Goal: Task Accomplishment & Management: Use online tool/utility

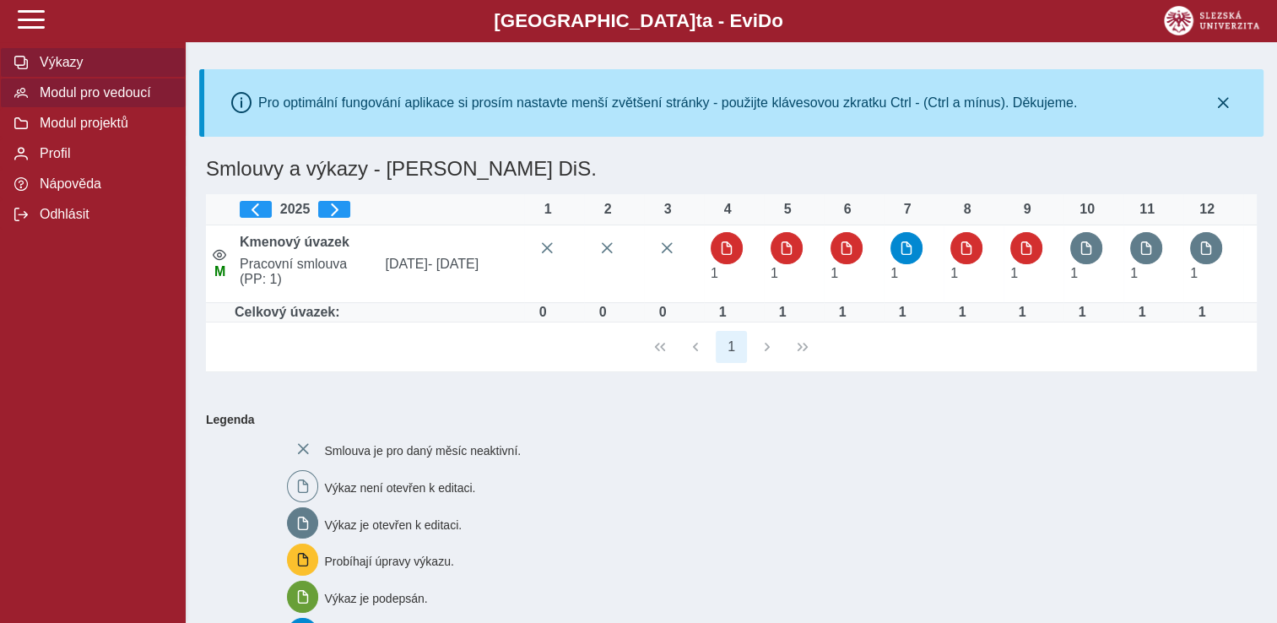
click at [82, 92] on span "Modul pro vedoucí" at bounding box center [103, 92] width 137 height 15
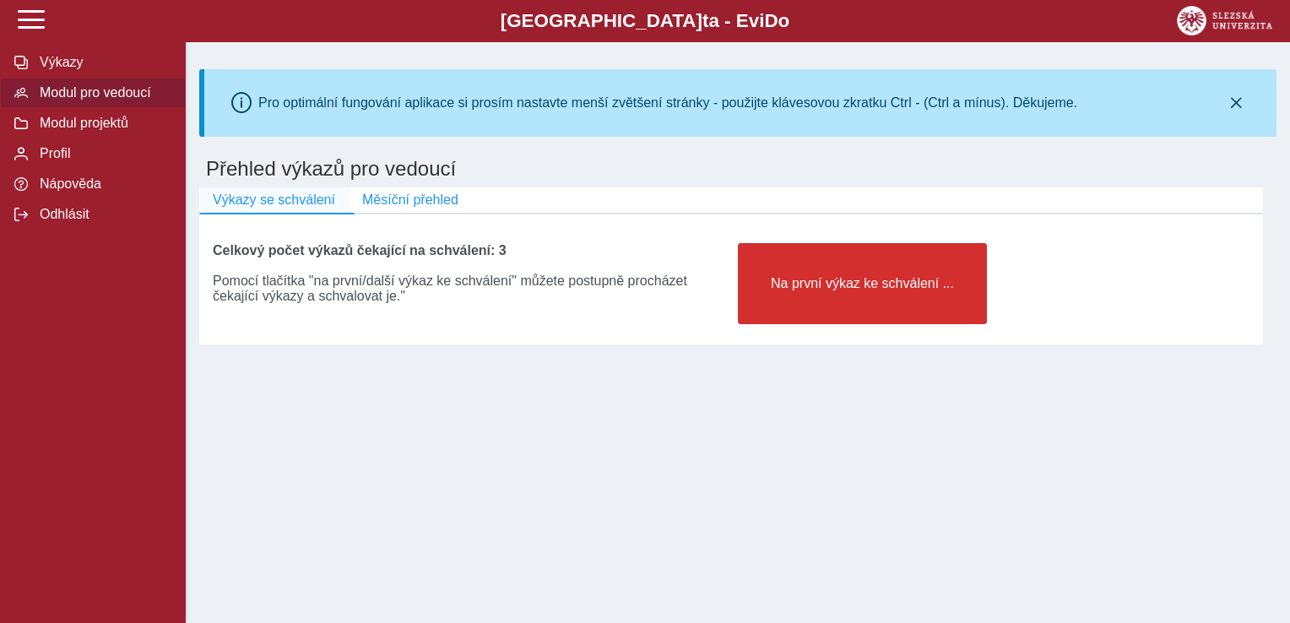
click at [261, 205] on span "Výkazy se schválení" at bounding box center [274, 199] width 122 height 15
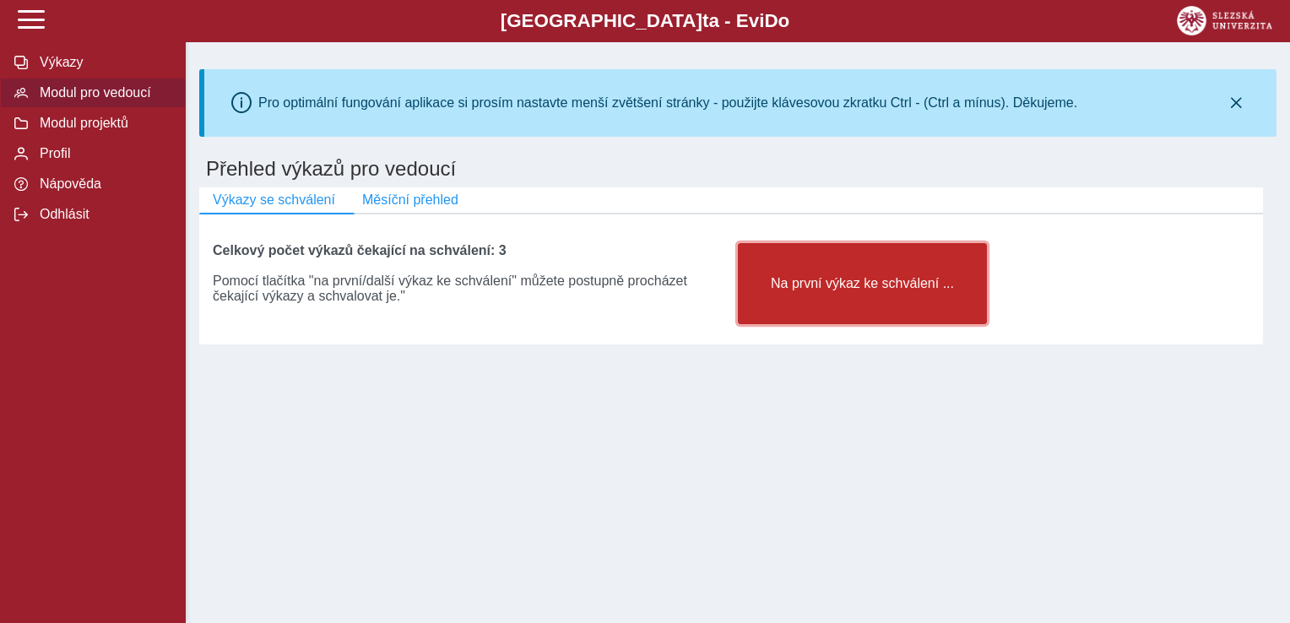
click at [824, 289] on span "Na první výkaz ke schválení ..." at bounding box center [862, 283] width 220 height 15
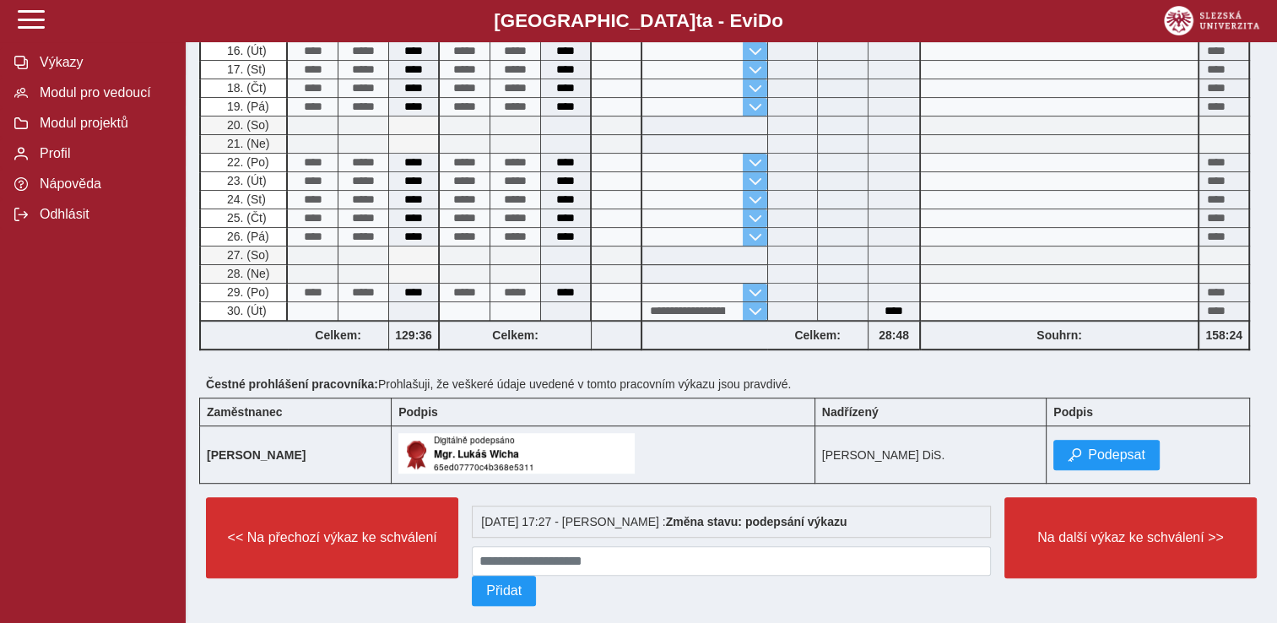
scroll to position [841, 0]
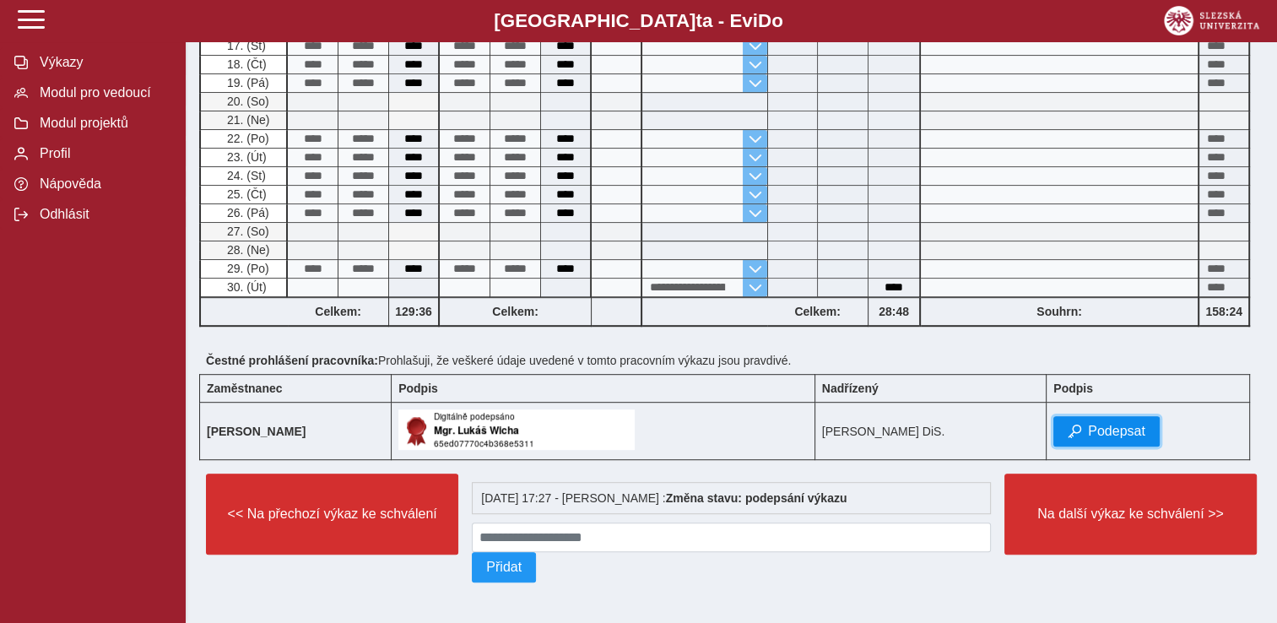
click at [1105, 424] on span "Podepsat" at bounding box center [1116, 431] width 57 height 15
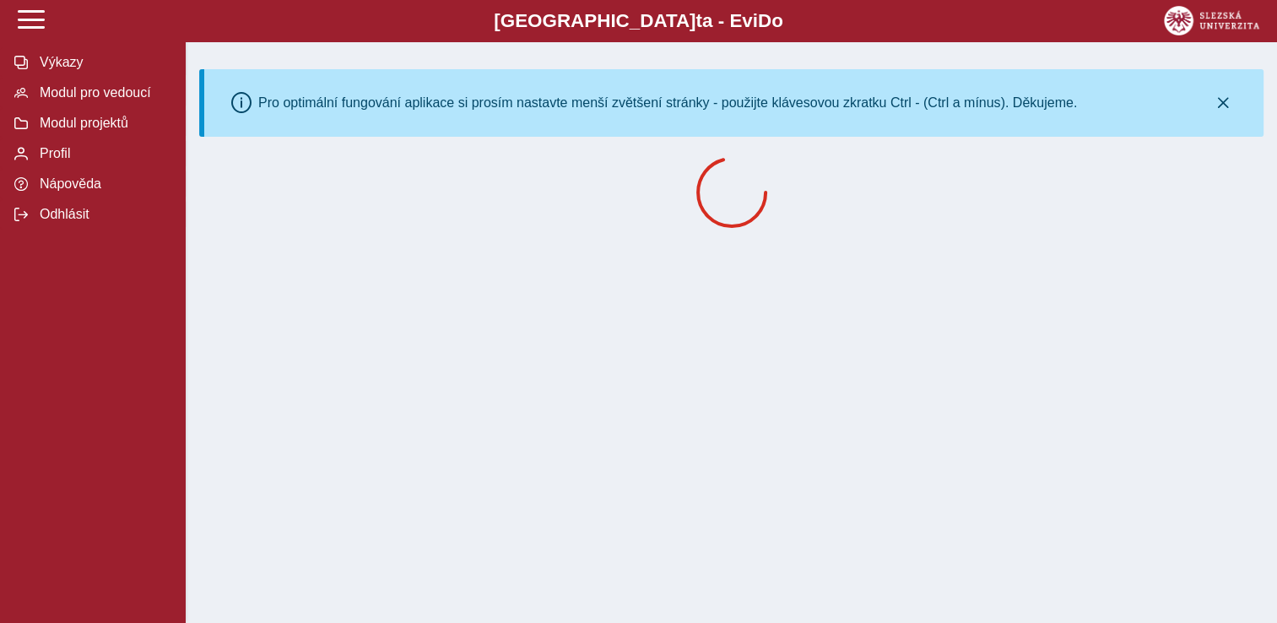
scroll to position [0, 0]
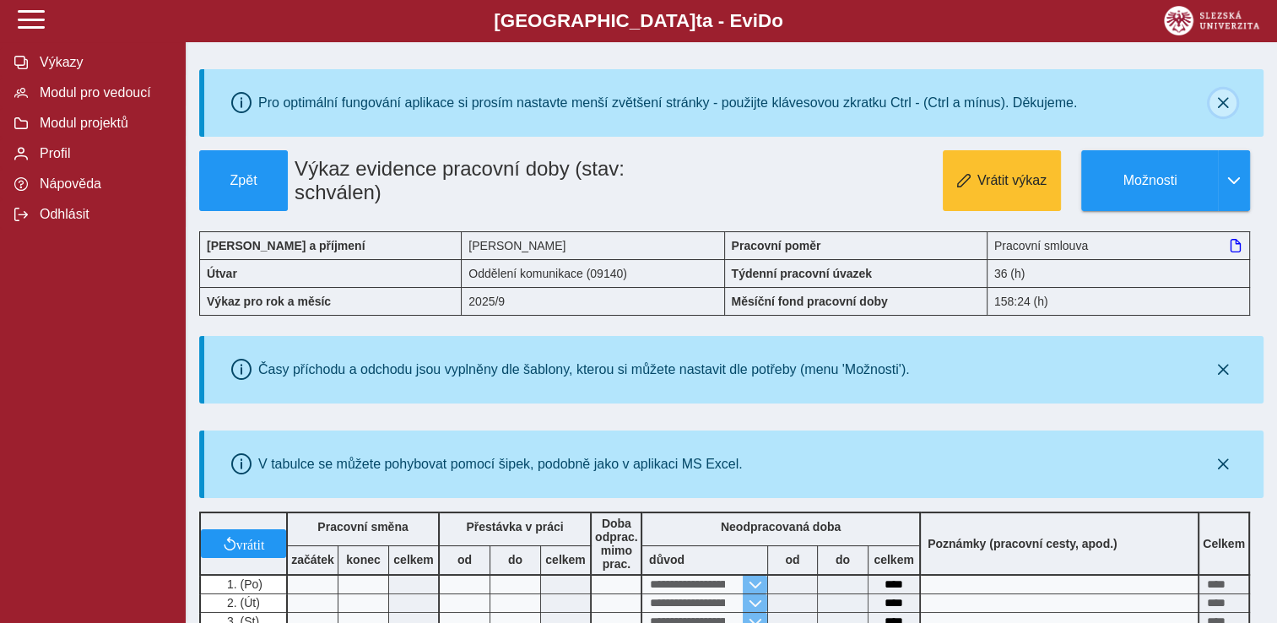
click at [1219, 101] on icon "button" at bounding box center [1223, 103] width 14 height 14
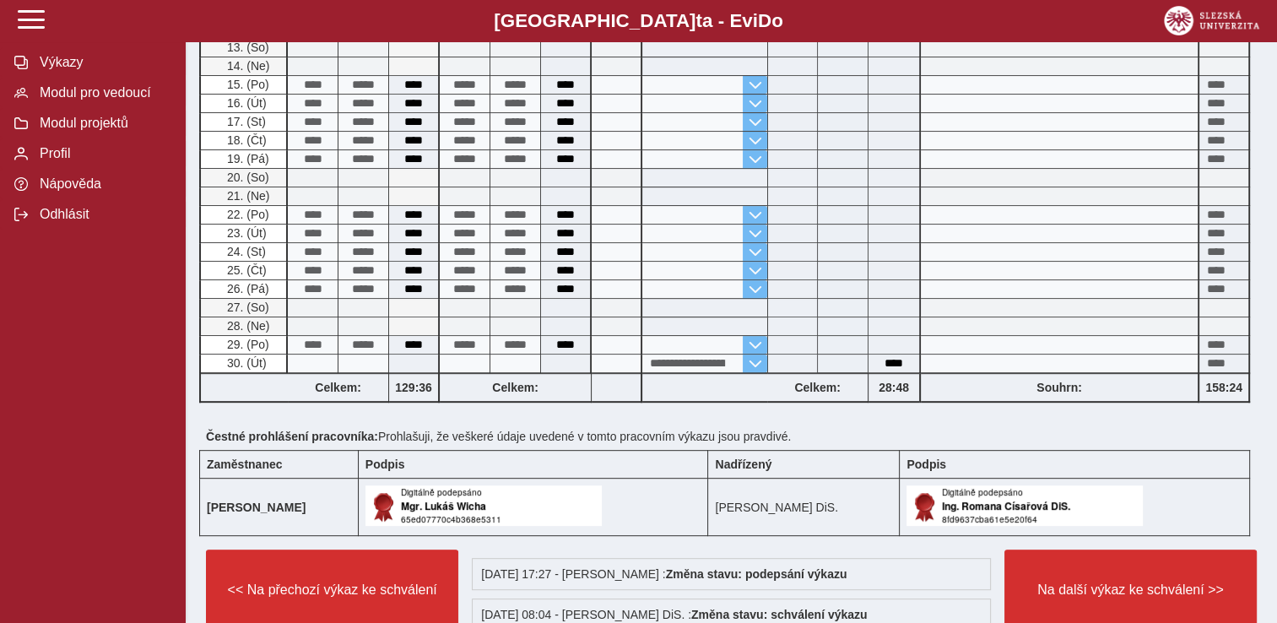
scroll to position [787, 0]
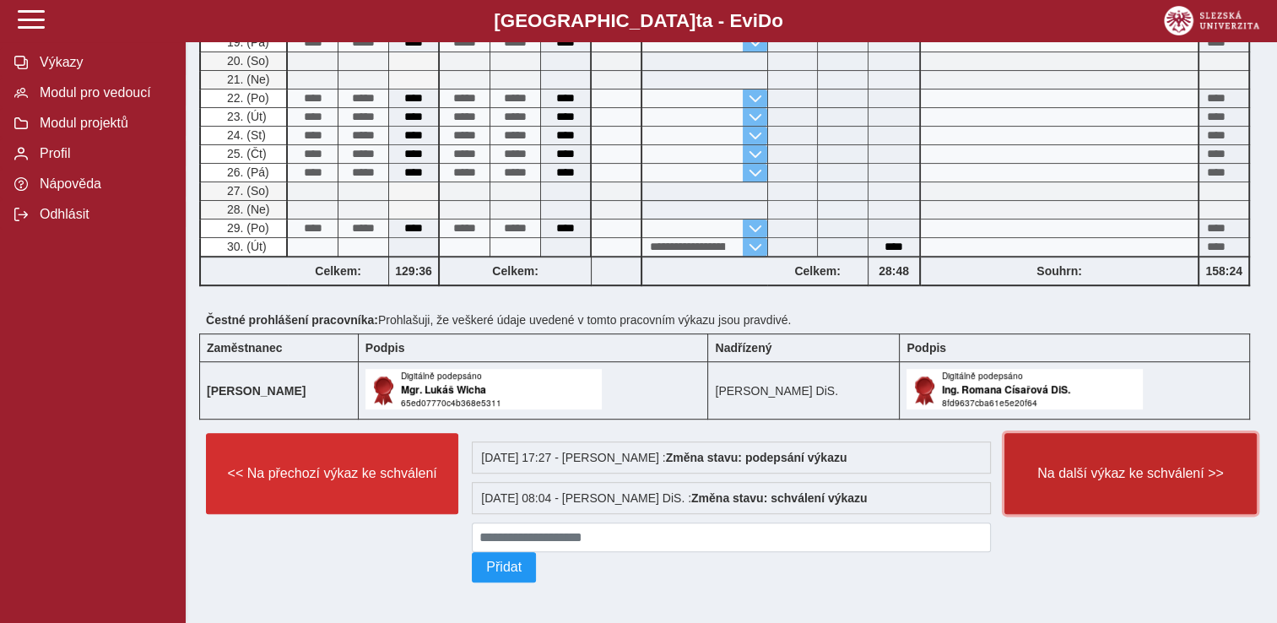
click at [1060, 468] on span "Na další výkaz ke schválení >>" at bounding box center [1131, 473] width 224 height 15
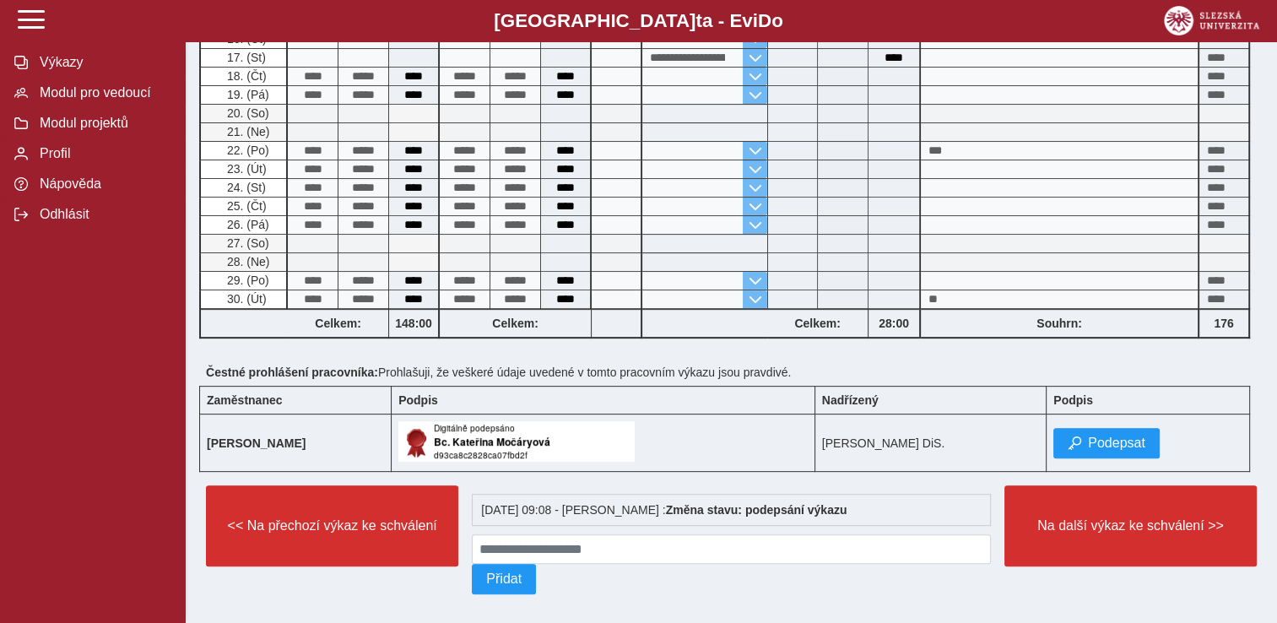
scroll to position [557, 0]
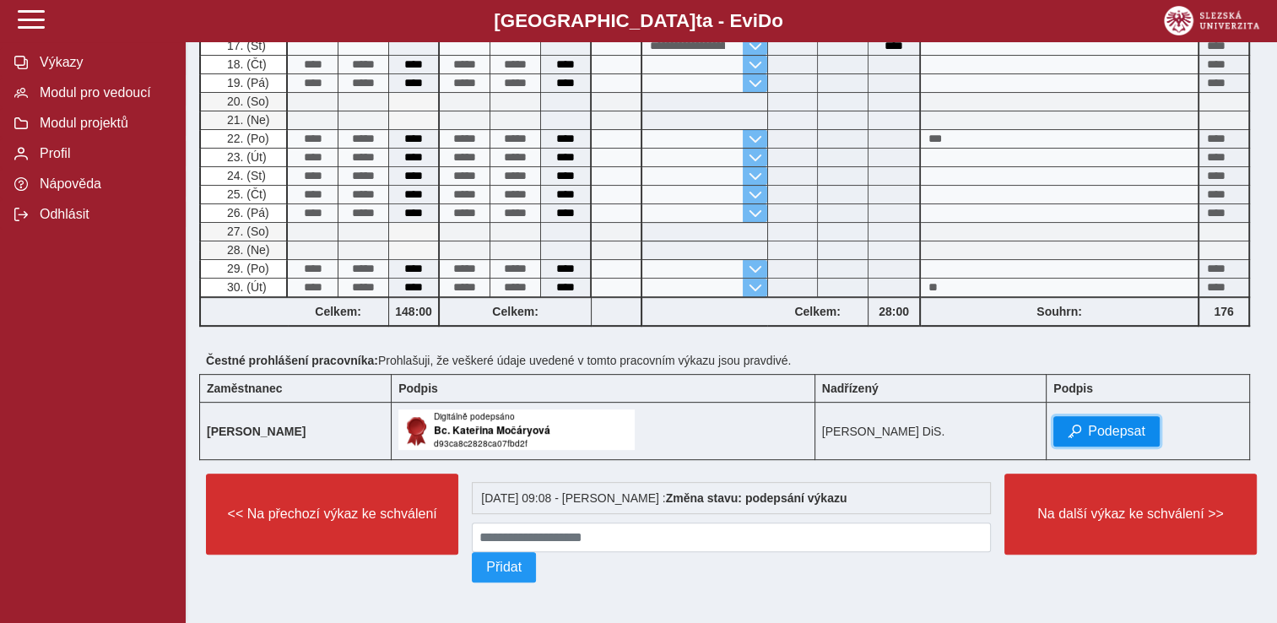
click at [1131, 436] on button "Podepsat" at bounding box center [1106, 431] width 106 height 30
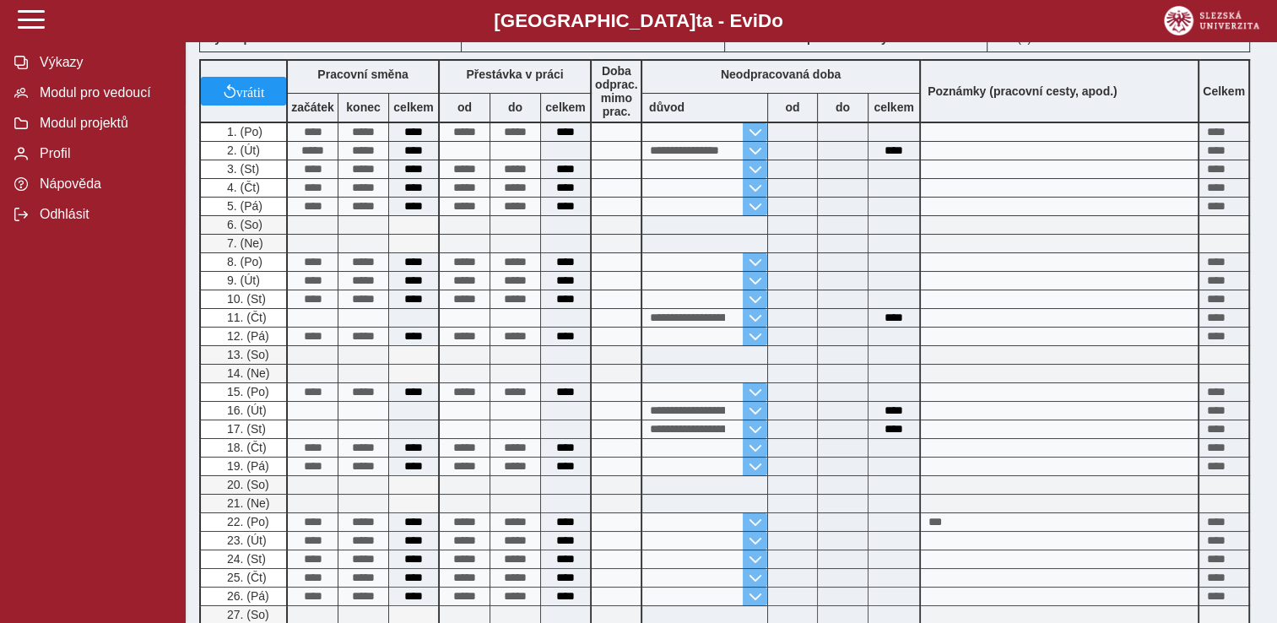
scroll to position [0, 0]
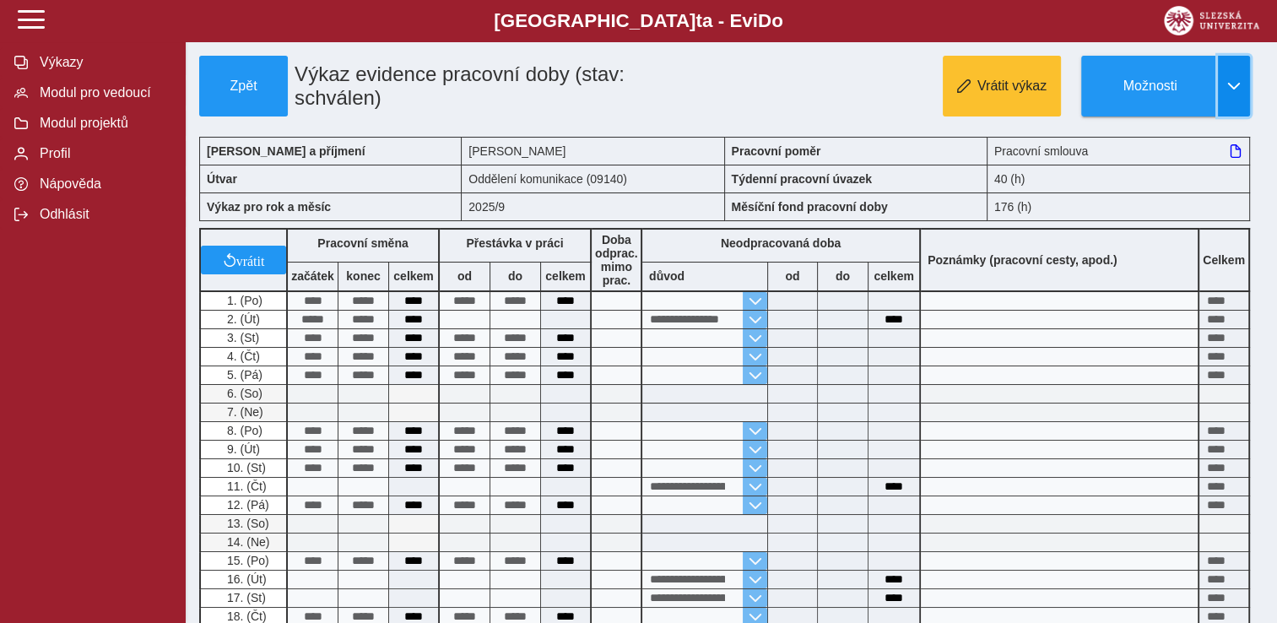
click at [1233, 93] on button "button" at bounding box center [1234, 86] width 32 height 61
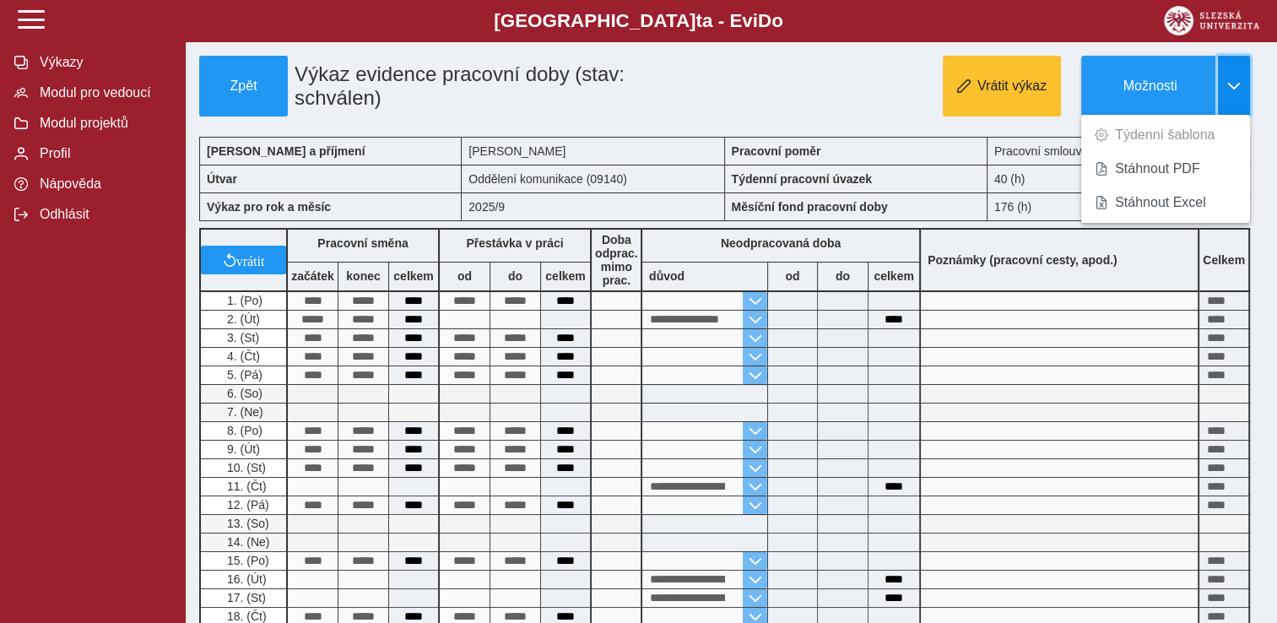
click at [1233, 94] on button "button" at bounding box center [1234, 86] width 32 height 61
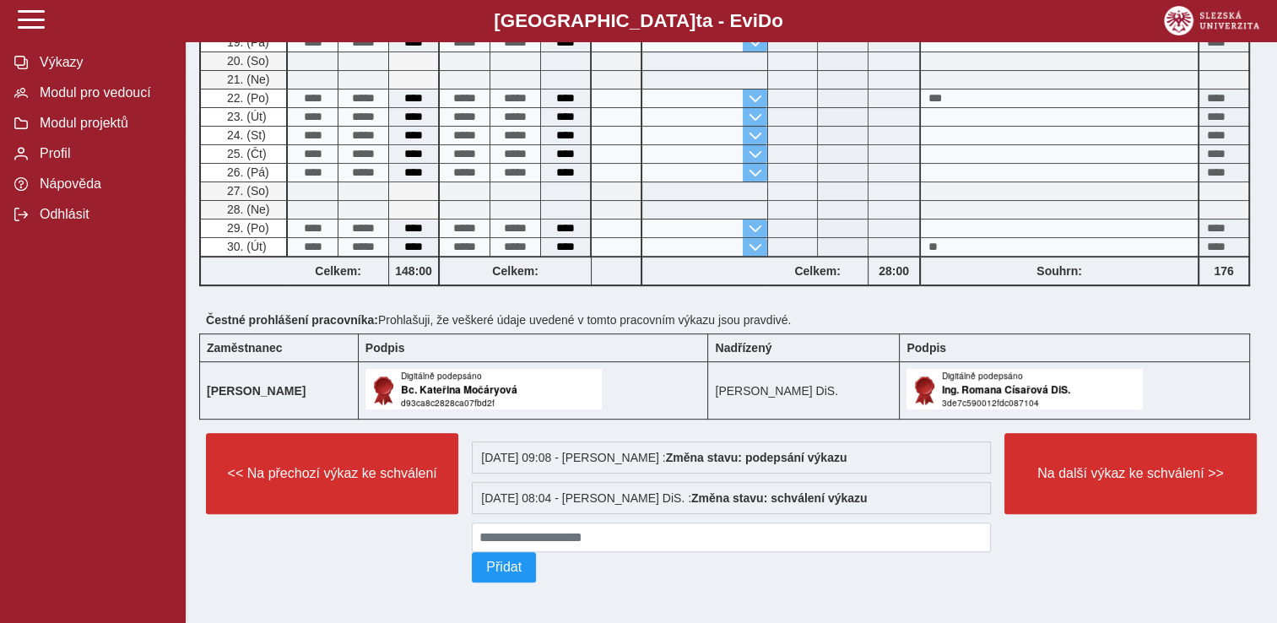
scroll to position [598, 0]
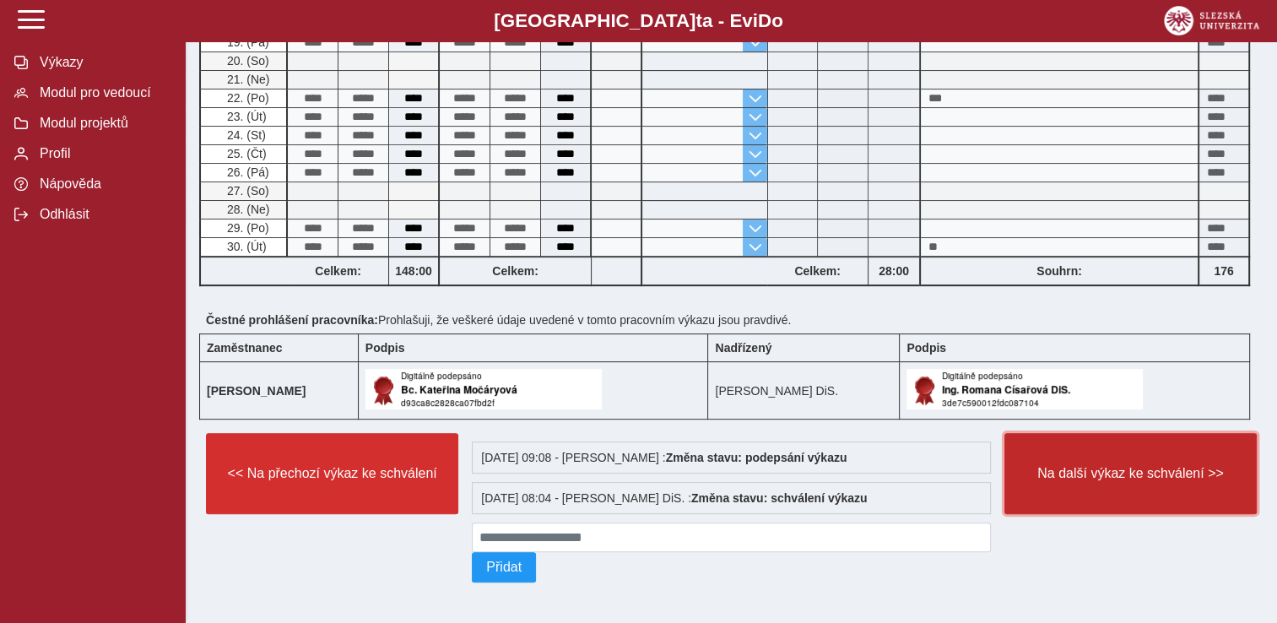
click at [1129, 484] on button "Na další výkaz ke schválení >>" at bounding box center [1130, 473] width 252 height 81
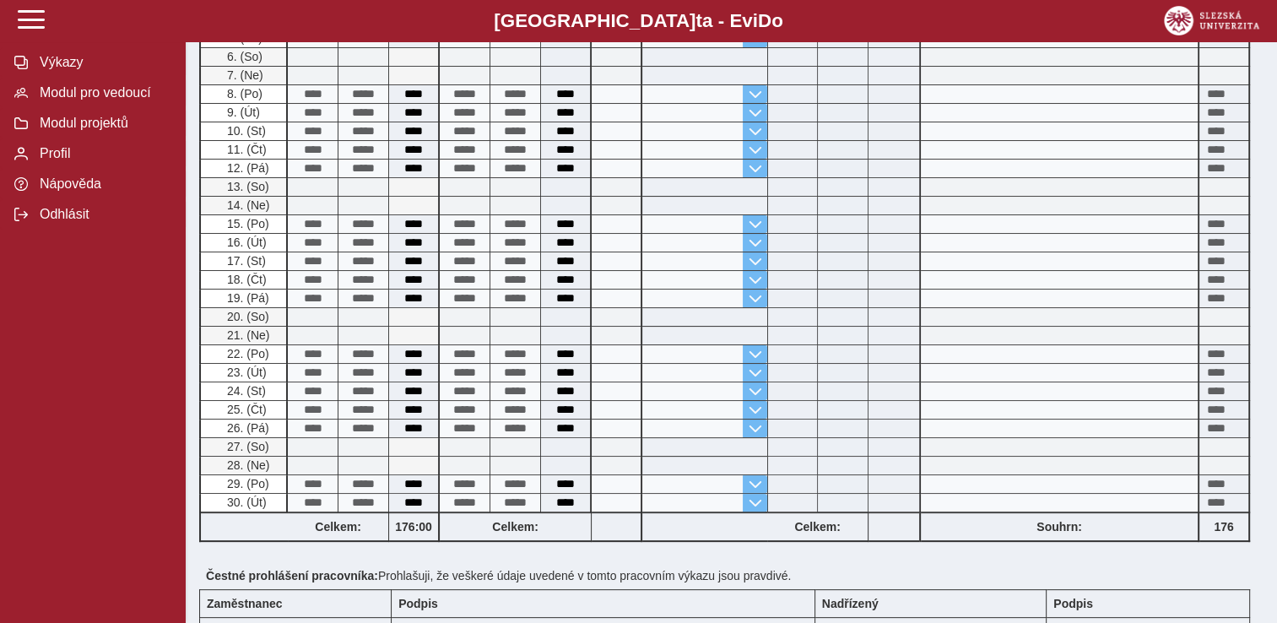
scroll to position [422, 0]
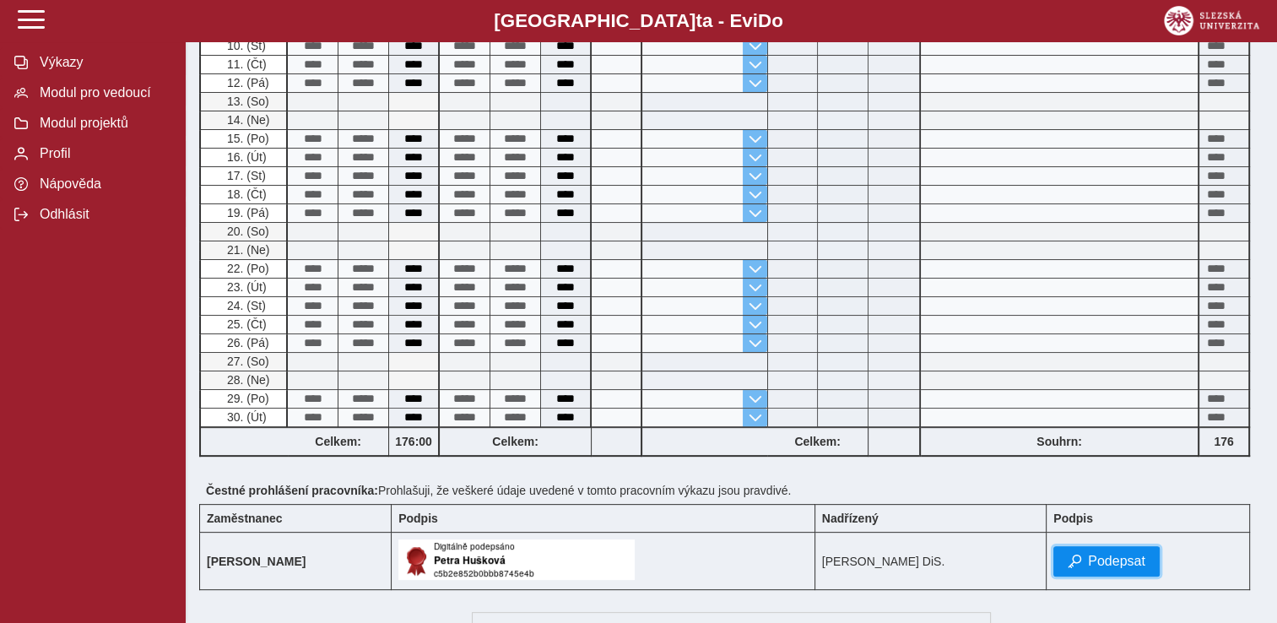
click at [1107, 554] on span "Podepsat" at bounding box center [1116, 561] width 57 height 15
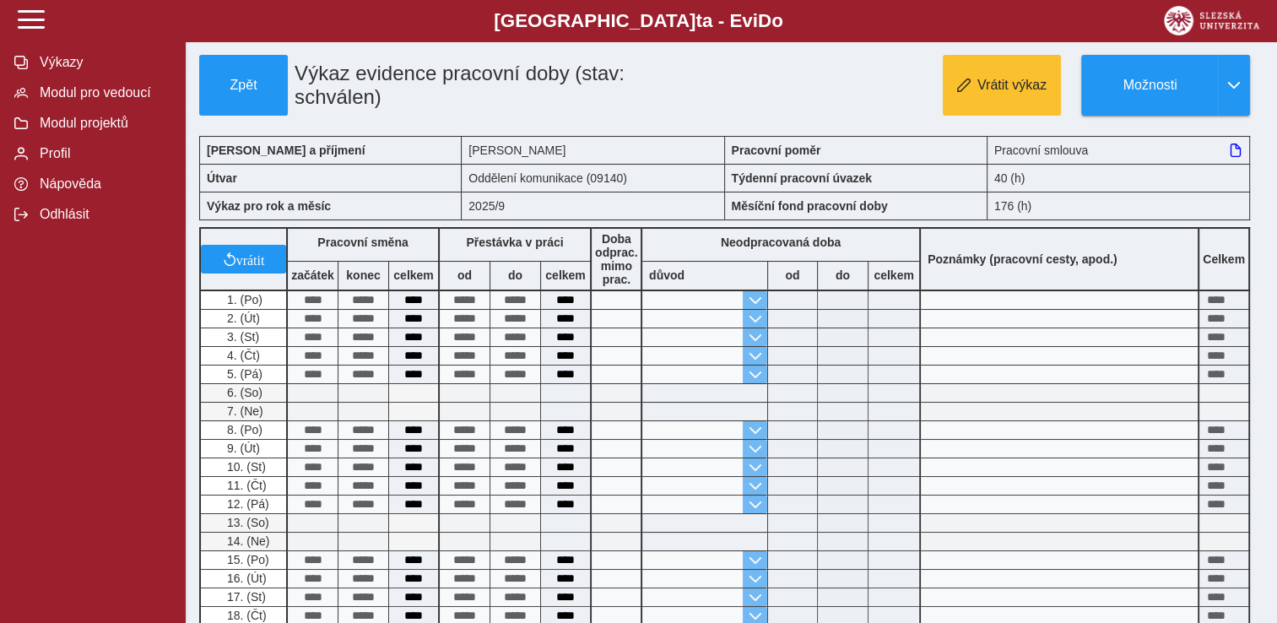
scroll to position [0, 0]
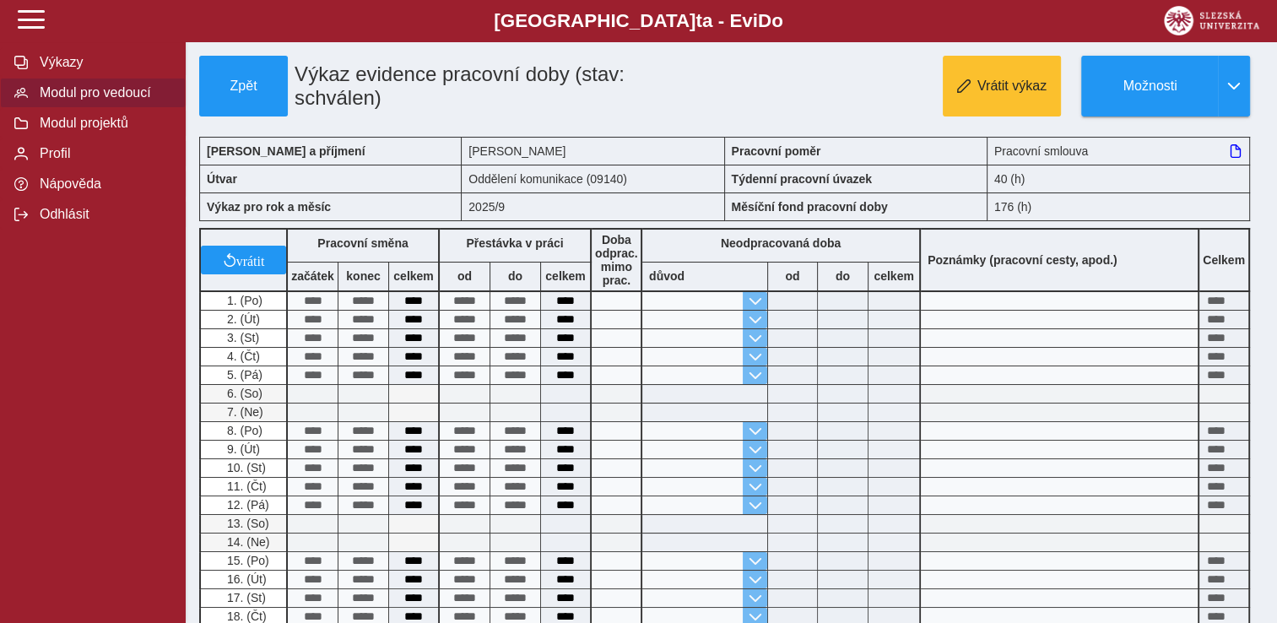
click at [57, 100] on span "Modul pro vedoucí" at bounding box center [103, 92] width 137 height 15
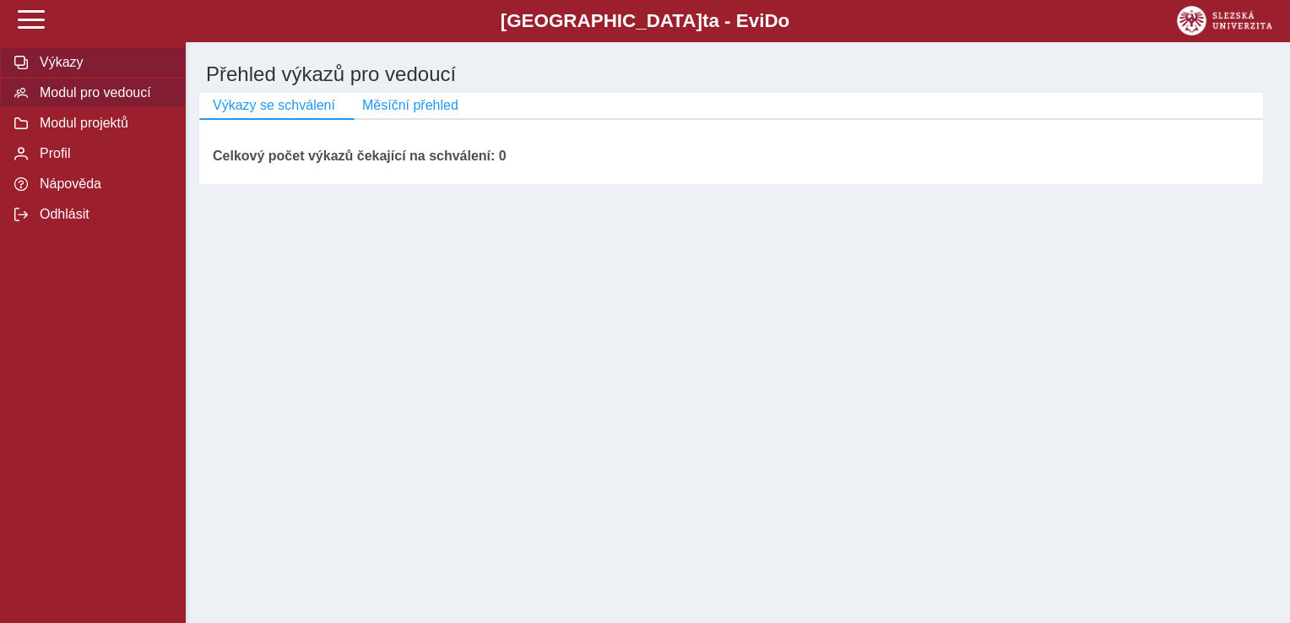
click at [74, 69] on span "Výkazy" at bounding box center [103, 62] width 137 height 15
